Goal: Information Seeking & Learning: Find specific fact

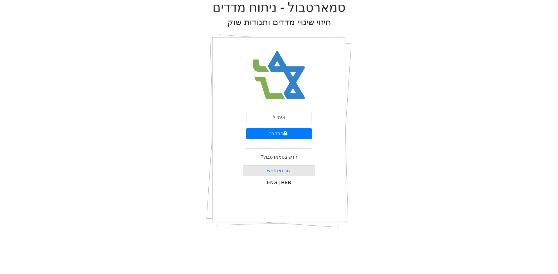
click at [281, 112] on div "התחבר חדש בסמארטבול? צור משתמש ENG | HEB" at bounding box center [279, 131] width 72 height 203
click at [283, 115] on input "email" at bounding box center [279, 117] width 66 height 11
type input "ש"
type input "[EMAIL_ADDRESS][DOMAIN_NAME]"
click at [246, 128] on button "התחבר" at bounding box center [279, 133] width 66 height 11
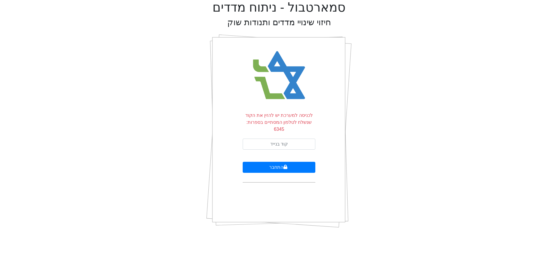
click at [296, 130] on form "לכניסה למערכת יש להזין את הקוד שנשלח לטלפון המסתיים בספרות: 6345 התחבר" at bounding box center [278, 147] width 73 height 71
click at [292, 139] on input "text" at bounding box center [278, 144] width 73 height 11
type input "328791"
click at [242, 162] on button "התחבר" at bounding box center [278, 167] width 73 height 11
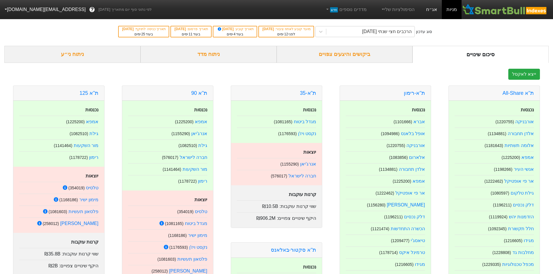
click at [431, 11] on link "אג״ח" at bounding box center [432, 9] width 20 height 19
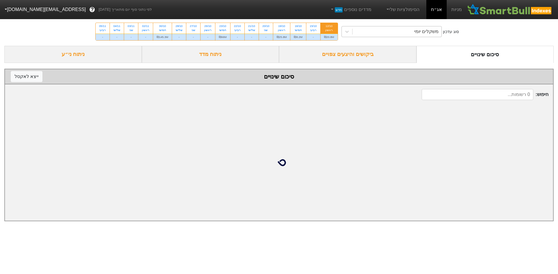
click at [423, 34] on div "משקלים יומי" at bounding box center [426, 31] width 24 height 7
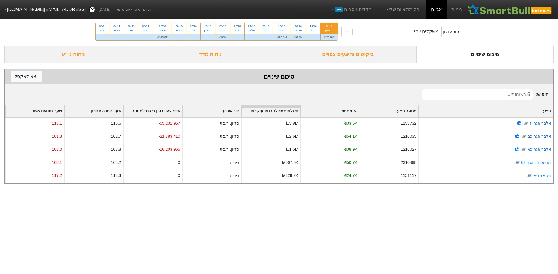
click at [462, 37] on div "סוג עדכון משקלים יומי 12/10 ראשון ₪20.8M 15/10 רביעי - 16/10 חמישי ₪8.2M 19/10 …" at bounding box center [279, 31] width 558 height 28
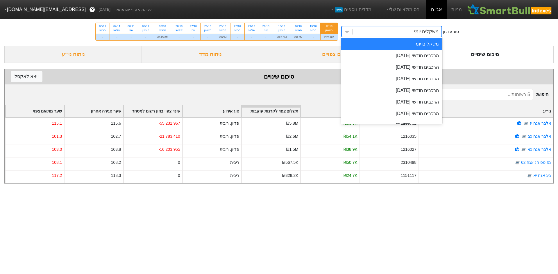
drag, startPoint x: 428, startPoint y: 33, endPoint x: 425, endPoint y: 35, distance: 3.5
click at [428, 33] on div "משקלים יומי" at bounding box center [426, 31] width 24 height 7
click at [416, 54] on div "הרכבים חודשי [DATE]" at bounding box center [392, 56] width 102 height 12
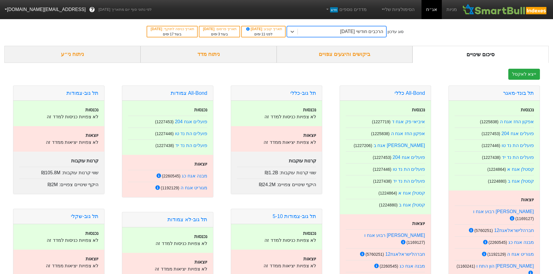
click at [360, 55] on div "ביקושים והיצעים צפויים" at bounding box center [345, 54] width 136 height 17
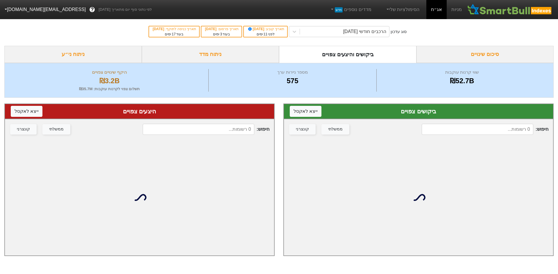
click at [522, 126] on input at bounding box center [477, 129] width 112 height 11
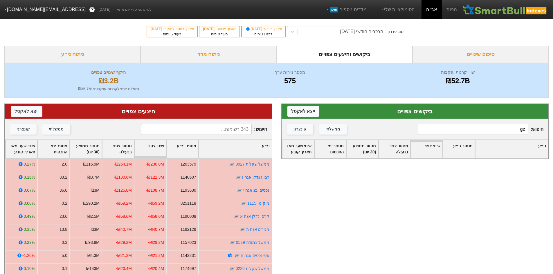
type input "g"
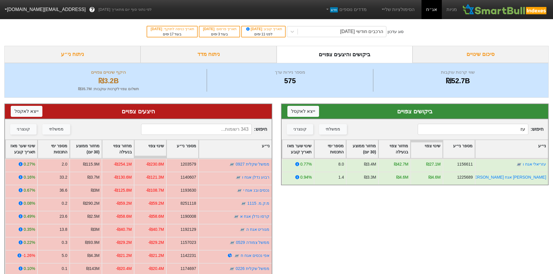
type input "עז"
click at [220, 127] on input at bounding box center [196, 129] width 111 height 11
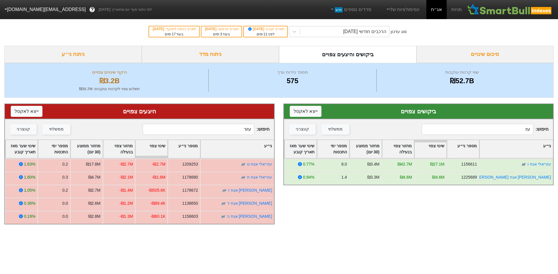
click at [213, 132] on input "עזר" at bounding box center [199, 129] width 112 height 11
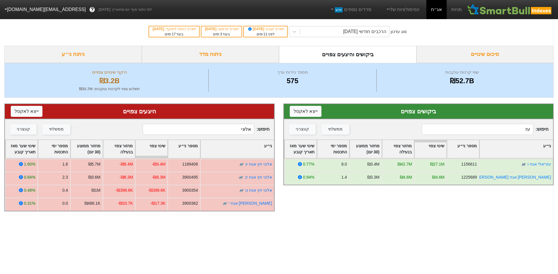
click at [220, 132] on input "אלוני" at bounding box center [199, 129] width 112 height 11
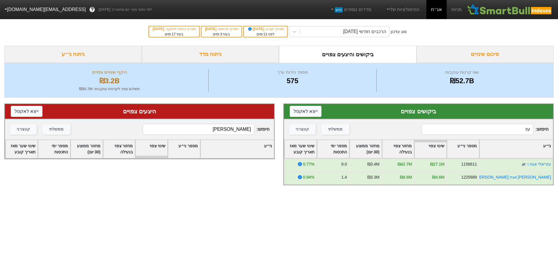
type input "[PERSON_NAME]"
click at [516, 132] on input "עז" at bounding box center [477, 129] width 112 height 11
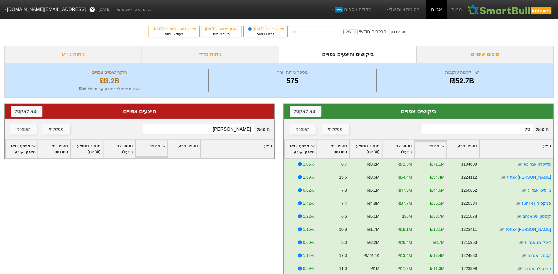
type input "[PERSON_NAME]"
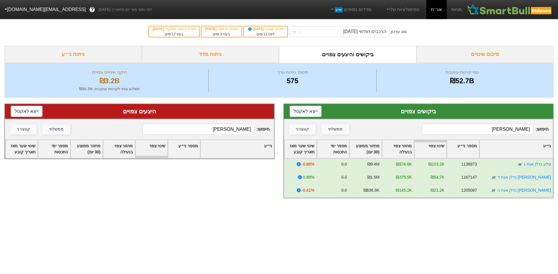
drag, startPoint x: 512, startPoint y: 128, endPoint x: 531, endPoint y: 127, distance: 19.5
click at [531, 127] on input "[PERSON_NAME]" at bounding box center [477, 129] width 112 height 11
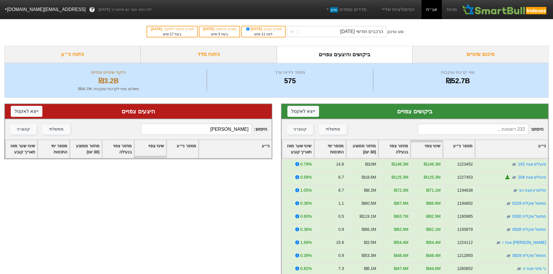
click at [238, 129] on input "[PERSON_NAME]" at bounding box center [196, 129] width 111 height 11
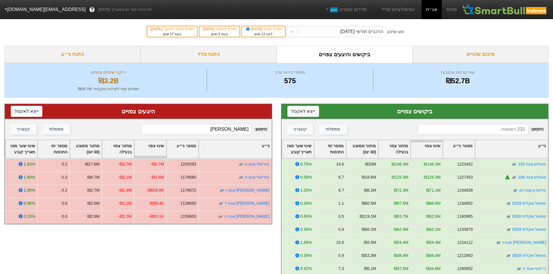
click at [205, 126] on input "[PERSON_NAME]" at bounding box center [196, 129] width 111 height 11
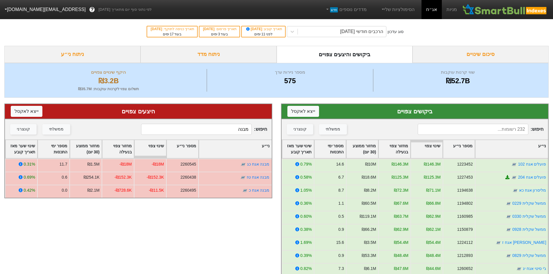
type input "מבנה"
click at [488, 132] on input at bounding box center [473, 129] width 111 height 11
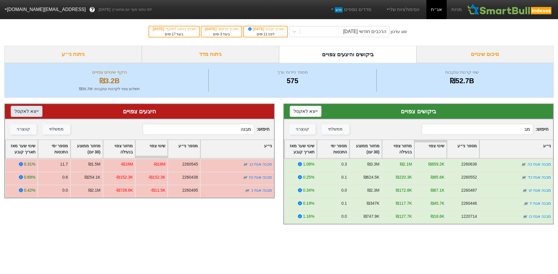
type input "מב"
click at [227, 131] on input "מבנה" at bounding box center [199, 129] width 112 height 11
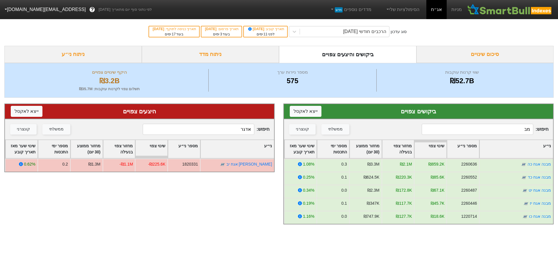
type input "אדגר"
click at [522, 129] on input "מב" at bounding box center [477, 129] width 112 height 11
click at [522, 131] on input "מב" at bounding box center [477, 129] width 112 height 11
type input "ט"
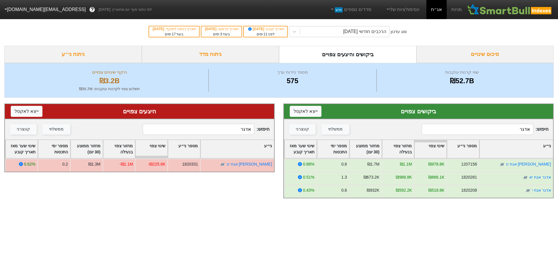
click at [511, 127] on input "אדגר" at bounding box center [477, 129] width 112 height 11
click at [505, 131] on input "מליס" at bounding box center [477, 129] width 112 height 11
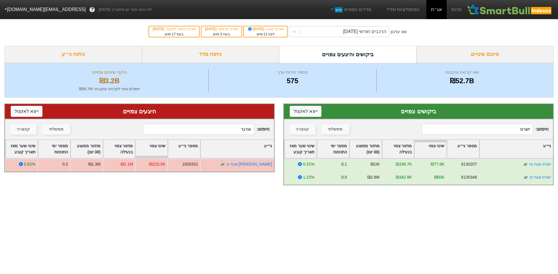
type input "ישרס"
click at [206, 133] on input "אדגר" at bounding box center [199, 129] width 112 height 11
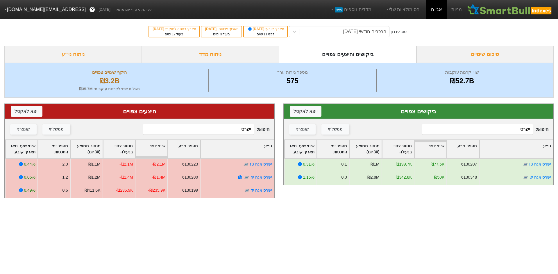
click at [221, 124] on input "ישרס" at bounding box center [199, 129] width 112 height 11
click at [222, 126] on input "ישרס" at bounding box center [199, 129] width 112 height 11
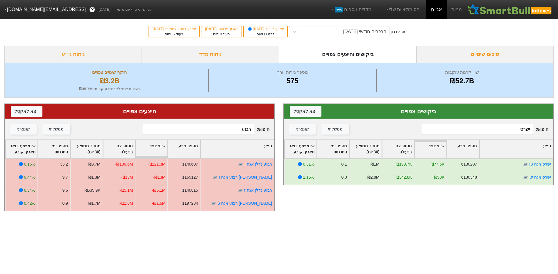
click at [228, 123] on div "חיפוש : רבוע ממשלתי קונצרני" at bounding box center [139, 129] width 269 height 20
click at [228, 127] on input "רבוע" at bounding box center [199, 129] width 112 height 11
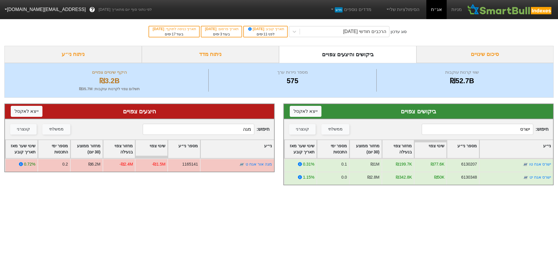
type input "מגה"
click at [472, 132] on input "ישרס" at bounding box center [477, 129] width 112 height 11
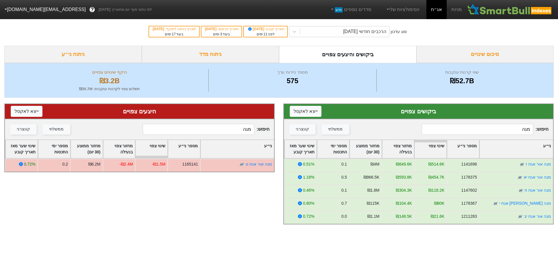
click at [500, 127] on input "מגה" at bounding box center [477, 129] width 112 height 11
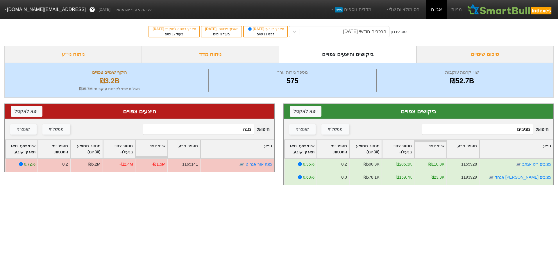
type input "מניבים"
click at [235, 130] on input "מגה" at bounding box center [199, 129] width 112 height 11
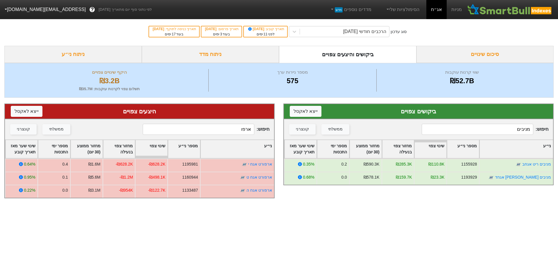
type input "ארפו"
click at [493, 126] on input "מניבים" at bounding box center [477, 129] width 112 height 11
click at [497, 128] on input "מניבים" at bounding box center [477, 129] width 112 height 11
click at [499, 129] on input "מניבים" at bounding box center [477, 129] width 112 height 11
click at [499, 130] on input "מניבים" at bounding box center [477, 129] width 112 height 11
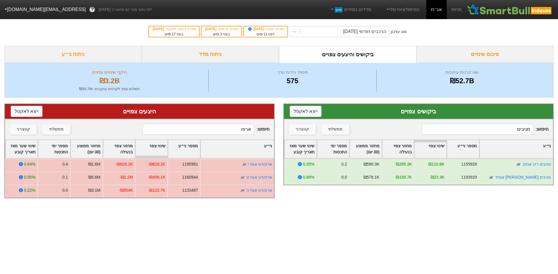
click at [500, 130] on input "מניבים" at bounding box center [477, 129] width 112 height 11
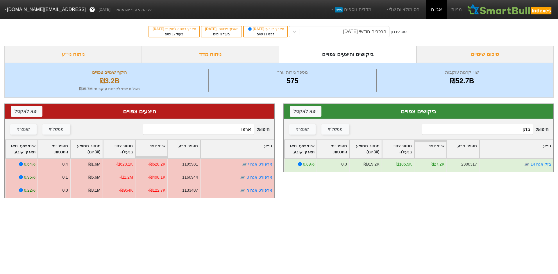
type input "בזק"
click at [241, 130] on input "ארפו" at bounding box center [199, 129] width 112 height 11
type input "בזק"
click at [470, 138] on div "חיפוש : בזק ממשלתי קונצרני" at bounding box center [418, 129] width 269 height 20
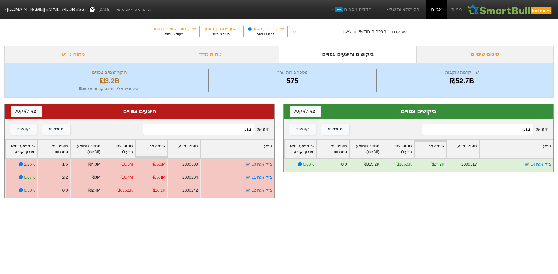
click at [481, 127] on input "בזק" at bounding box center [477, 129] width 112 height 11
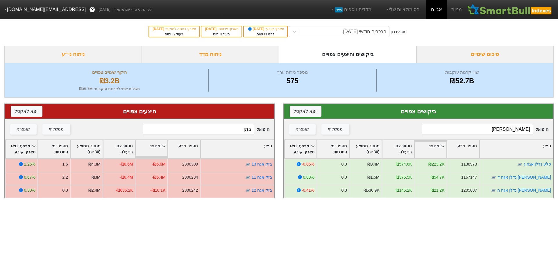
type input "[PERSON_NAME]"
click at [232, 128] on input "בזק" at bounding box center [199, 129] width 112 height 11
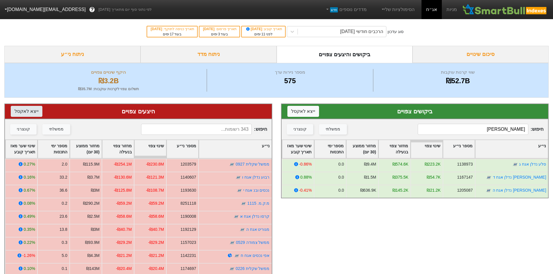
click at [23, 110] on button "ייצא ל אקסל" at bounding box center [27, 111] width 32 height 11
click at [24, 127] on div "קונצרני" at bounding box center [23, 129] width 13 height 6
click at [29, 114] on button "ייצא ל אקסל" at bounding box center [27, 111] width 32 height 11
